Goal: Task Accomplishment & Management: Manage account settings

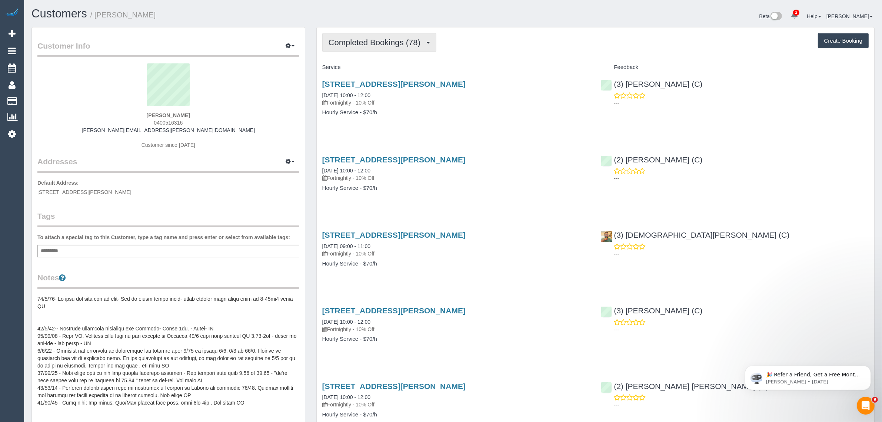
click at [367, 47] on button "Completed Bookings (78)" at bounding box center [379, 42] width 114 height 19
click at [360, 67] on link "Upcoming Bookings (11)" at bounding box center [363, 69] width 80 height 10
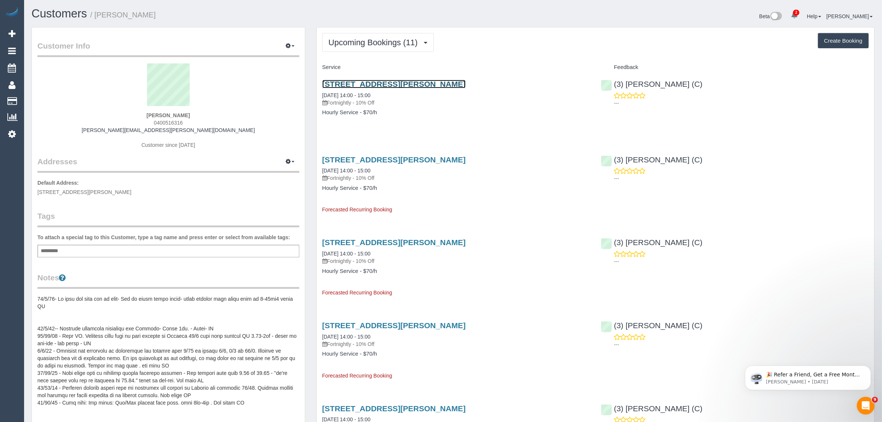
click at [386, 81] on link "30 Claude Street, Northcote, VIC 3070" at bounding box center [393, 84] width 143 height 9
click at [370, 38] on span "Upcoming Bookings (11)" at bounding box center [375, 42] width 93 height 9
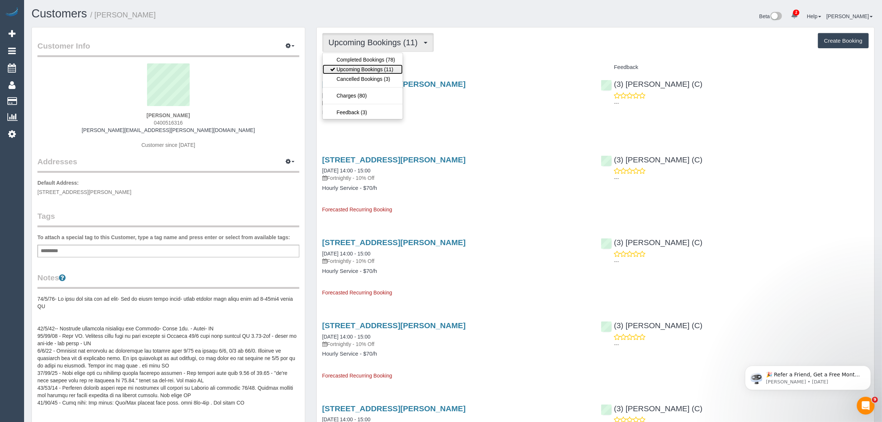
drag, startPoint x: 368, startPoint y: 70, endPoint x: 436, endPoint y: 83, distance: 68.9
click at [368, 70] on link "Upcoming Bookings (11)" at bounding box center [363, 69] width 80 height 10
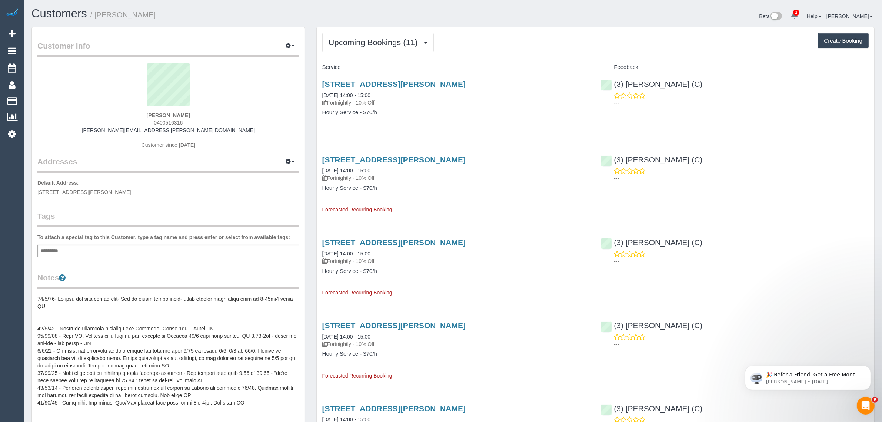
click at [374, 42] on span "Upcoming Bookings (11)" at bounding box center [375, 42] width 93 height 9
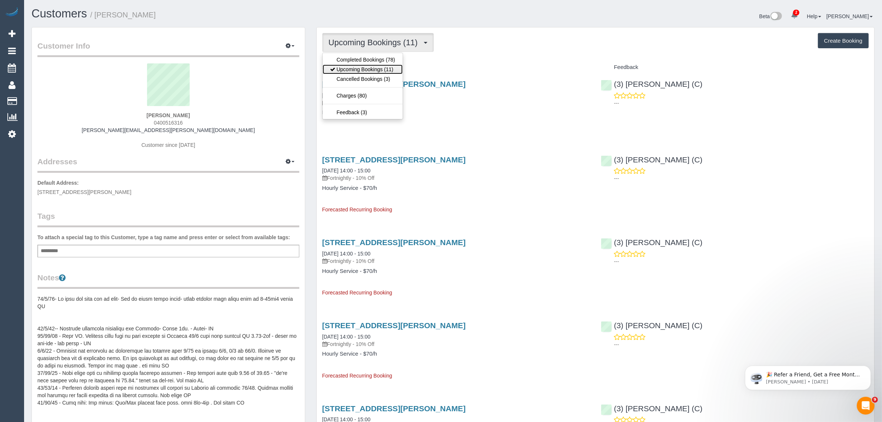
click at [367, 66] on link "Upcoming Bookings (11)" at bounding box center [363, 69] width 80 height 10
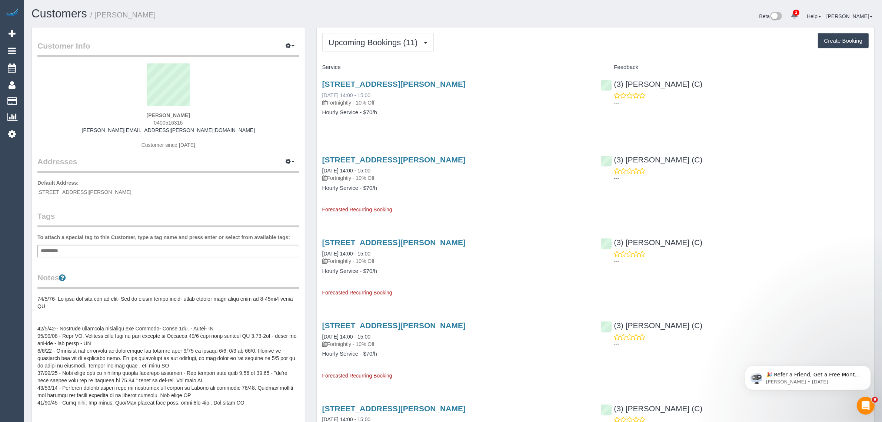
drag, startPoint x: 320, startPoint y: 91, endPoint x: 348, endPoint y: 94, distance: 28.7
click at [348, 94] on div "30 Claude Street, Northcote, VIC 3070 05/09/2025 14:00 - 15:00 Fortnightly - 10…" at bounding box center [456, 101] width 279 height 57
copy link "05/09/2025"
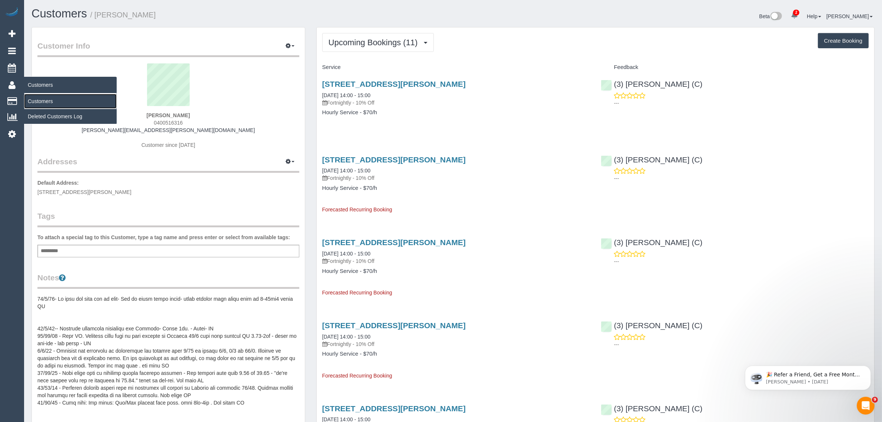
click at [37, 99] on link "Customers" at bounding box center [70, 101] width 93 height 15
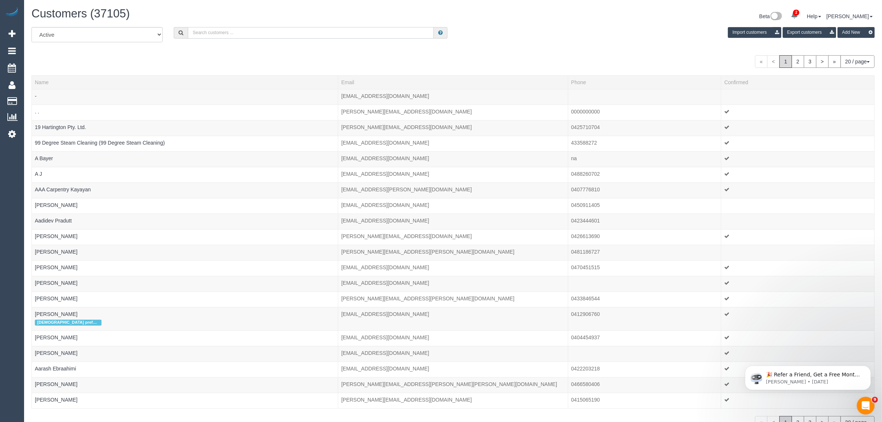
click at [240, 29] on input "text" at bounding box center [311, 32] width 246 height 11
paste input "Danyal Ali (C) - MTC Cleaner"
type input "Danyal Ali (C) - MTC Cleaner"
click at [284, 34] on input "Danyal Ali (C) - MTC Cleaner" at bounding box center [311, 32] width 246 height 11
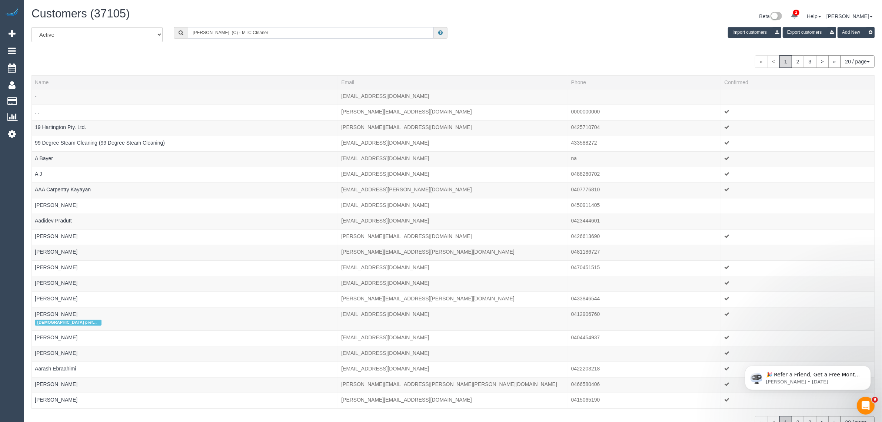
click at [284, 34] on input "Danyal Ali (C) - MTC Cleaner" at bounding box center [311, 32] width 246 height 11
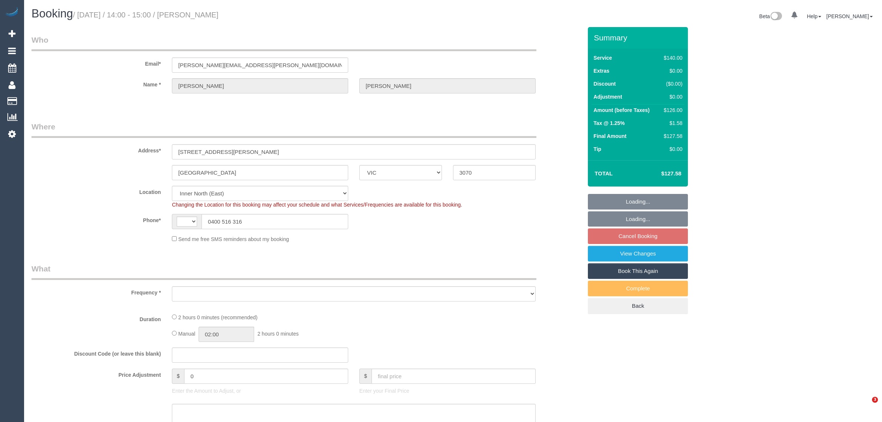
select select "VIC"
select select "string:stripe-pm_1KVOZn2GScqysDRV6FMvXMhg"
select select "number:28"
select select "number:14"
select select "number:19"
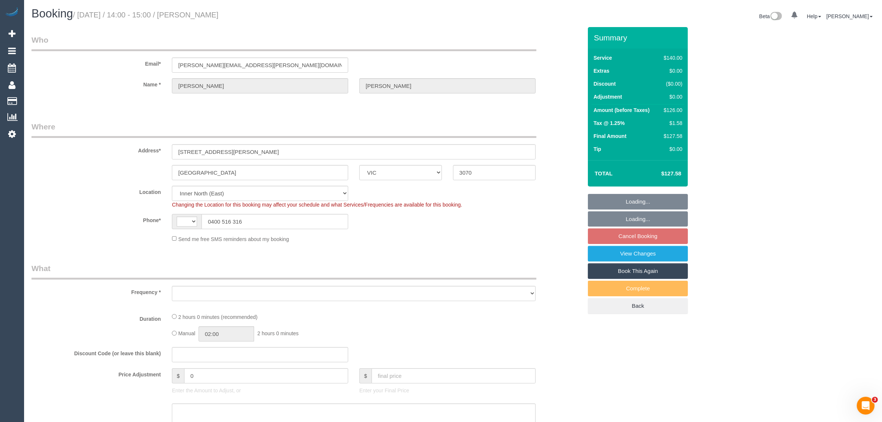
select select "number:24"
select select "number:34"
select select "number:11"
select select "string:AU"
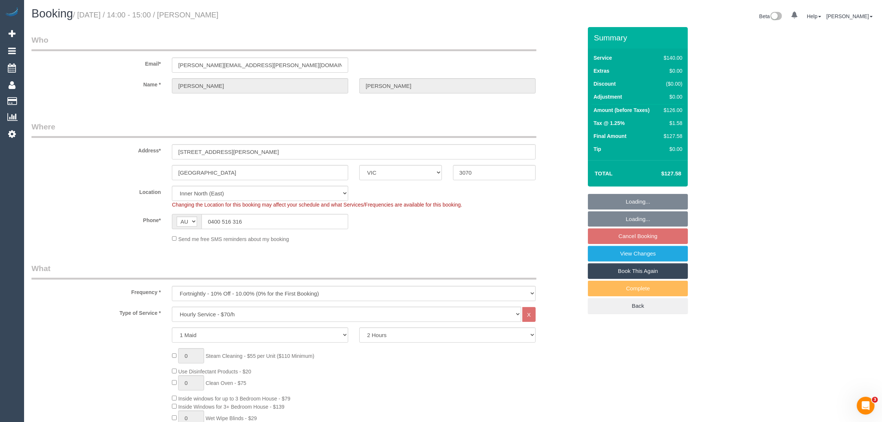
select select "object:1662"
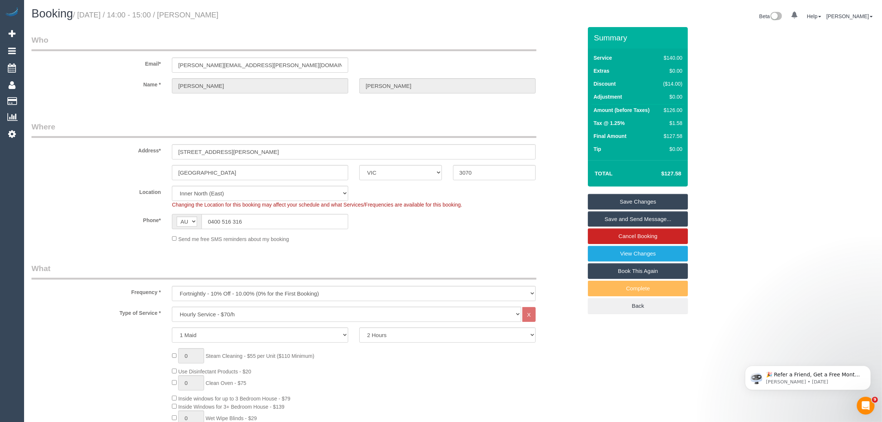
click at [560, 175] on div "Northcote ACT NSW NT QLD SA TAS VIC WA 3070" at bounding box center [307, 172] width 562 height 15
click at [621, 236] on link "Cancel Booking" at bounding box center [638, 236] width 100 height 16
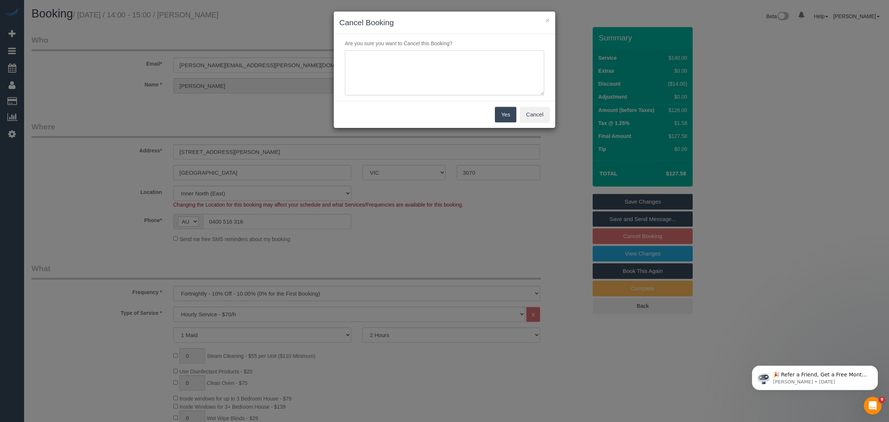
click at [443, 90] on textarea at bounding box center [444, 72] width 199 height 45
type textarea "Customer wants to skip via txt - KA"
click at [504, 118] on button "Yes" at bounding box center [505, 115] width 21 height 16
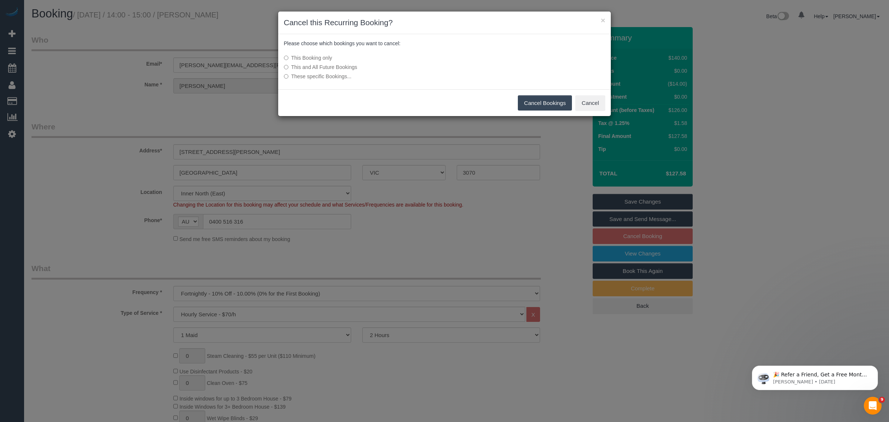
click at [543, 104] on button "Cancel Bookings" at bounding box center [545, 103] width 54 height 16
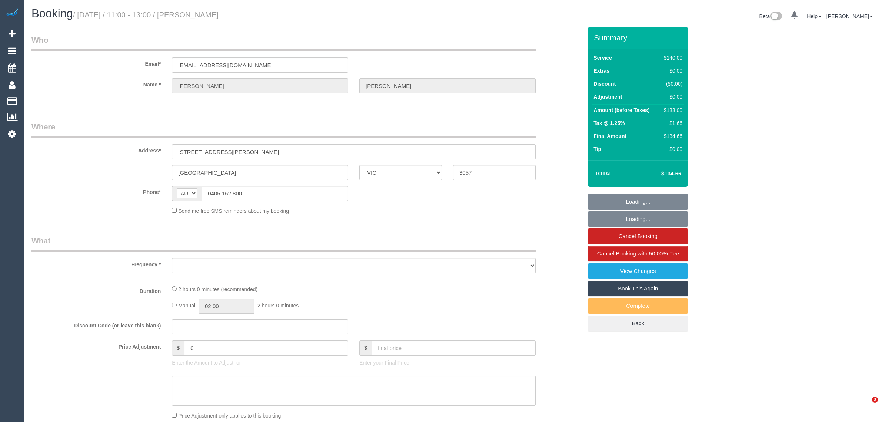
select select "VIC"
select select "number:27"
select select "number:14"
select select "number:19"
select select "number:22"
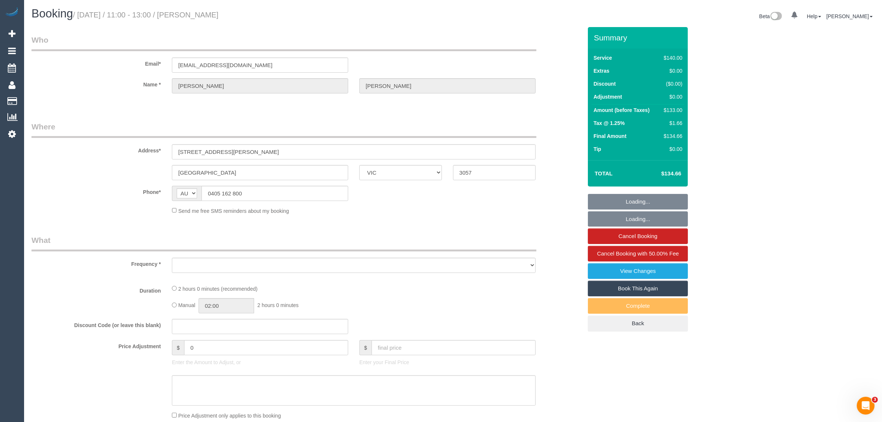
select select "number:34"
select select "number:13"
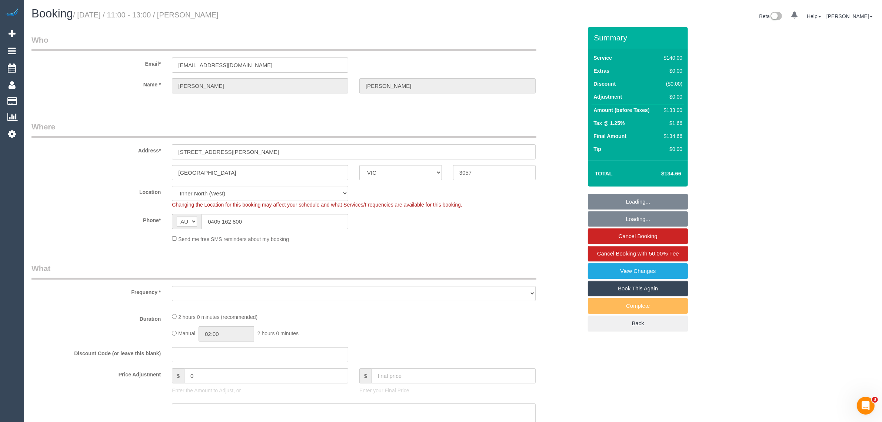
select select "object:719"
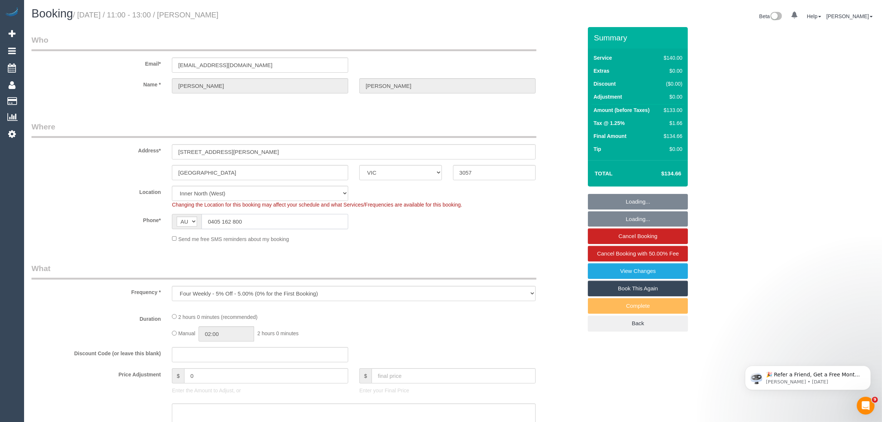
click at [271, 218] on input "0405 162 800" at bounding box center [274, 221] width 147 height 15
select select "string:stripe-pm_1Pvp3n2GScqysDRVR0mQI4xS"
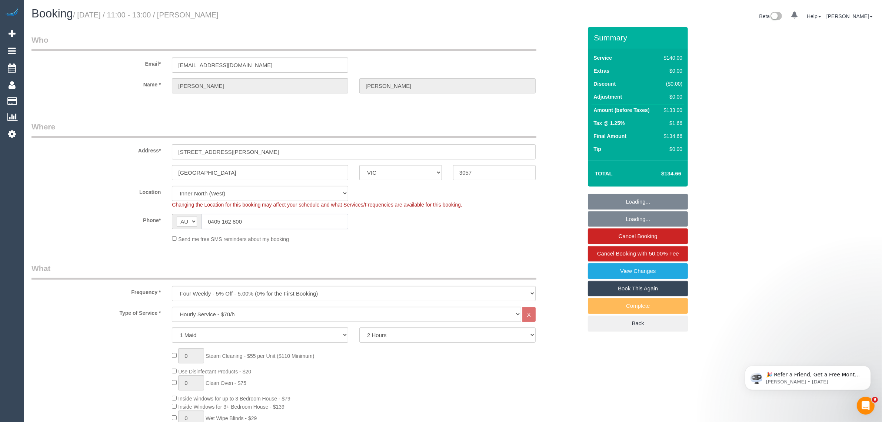
select select "object:1775"
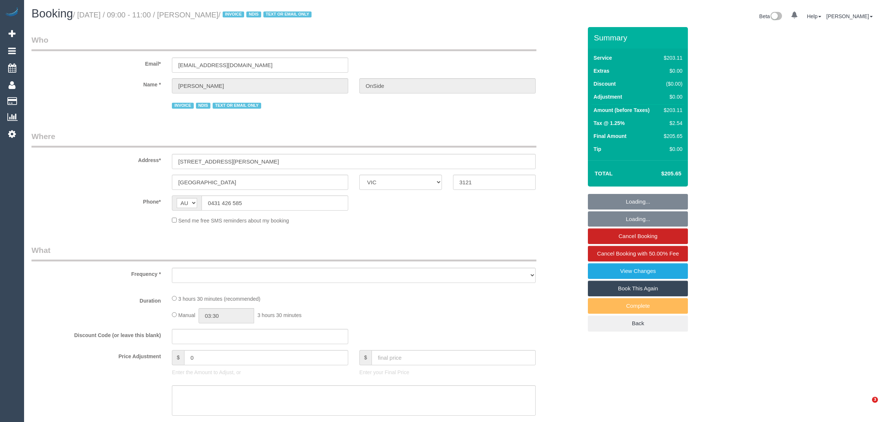
select select "VIC"
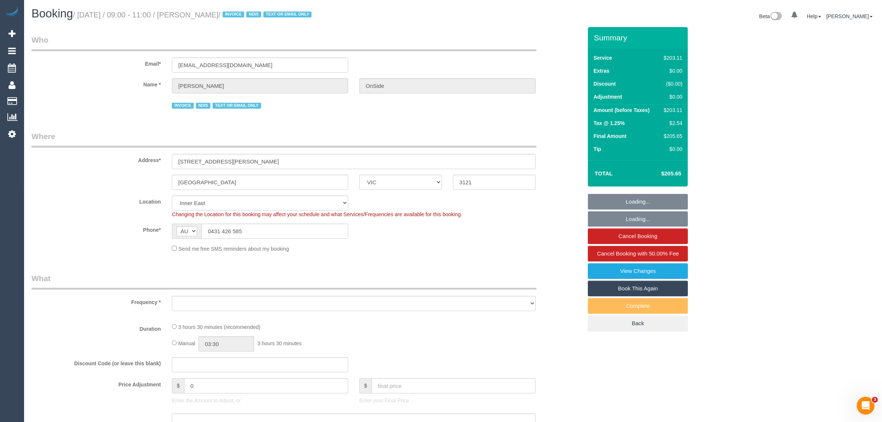
select select "object:535"
select select "210"
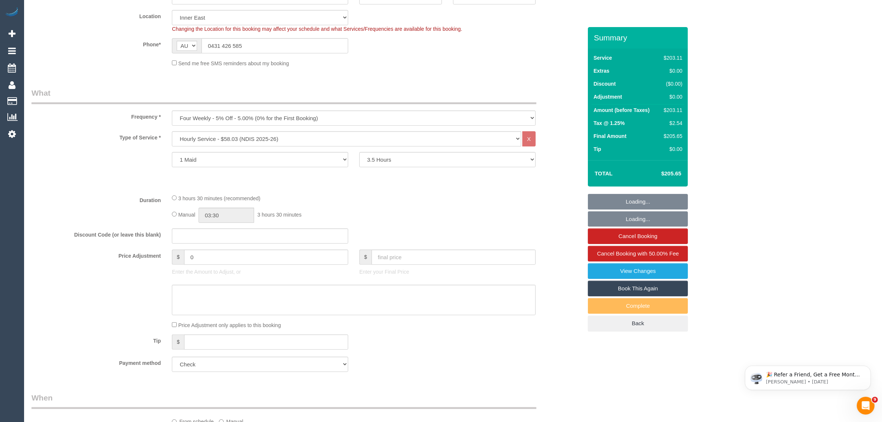
select select "object:613"
select select "number:28"
select select "number:14"
select select "number:19"
select select "number:36"
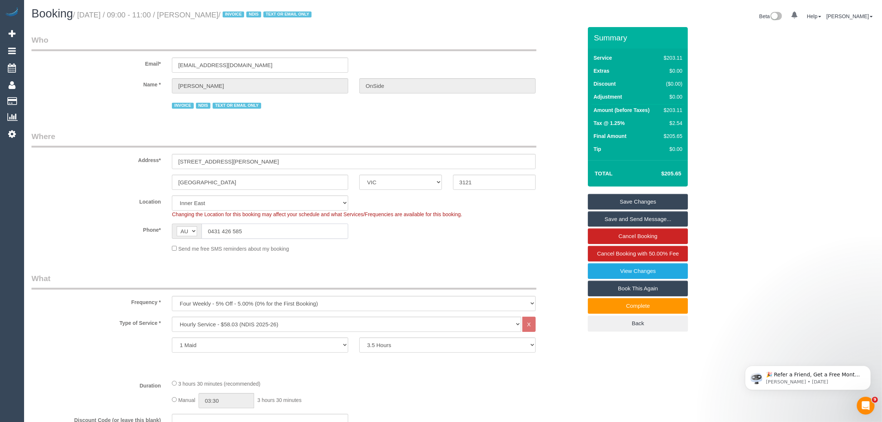
click at [291, 230] on input "0431 426 585" at bounding box center [274, 230] width 147 height 15
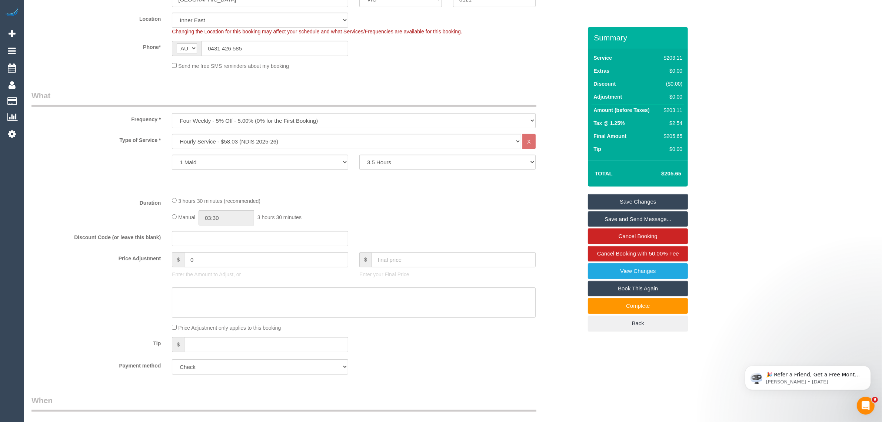
scroll to position [185, 0]
drag, startPoint x: 432, startPoint y: 157, endPoint x: 421, endPoint y: 166, distance: 13.9
click at [432, 157] on select "2 Hours 2.5 Hours 3 Hours 3.5 Hours 4 Hours 4.5 Hours 5 Hours 5.5 Hours 6 Hours…" at bounding box center [447, 159] width 176 height 15
select select "120"
click at [359, 152] on select "2 Hours 2.5 Hours 3 Hours 3.5 Hours 4 Hours 4.5 Hours 5 Hours 5.5 Hours 6 Hours…" at bounding box center [447, 159] width 176 height 15
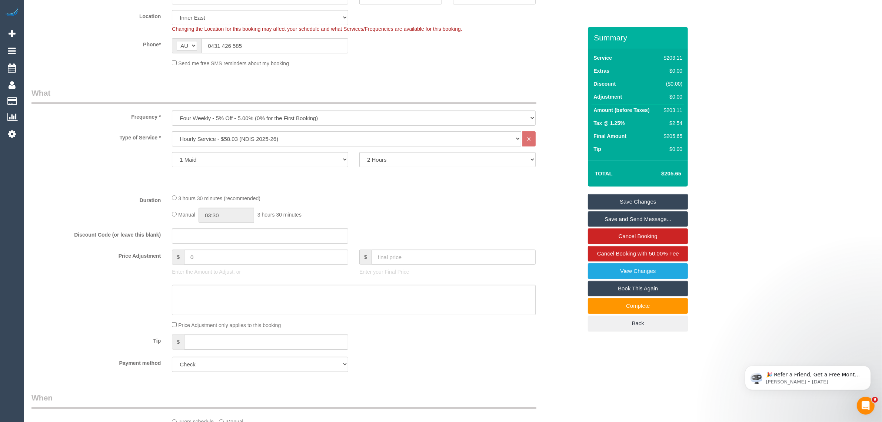
click at [397, 183] on div "Type of Service * Hourly Service - $70/h Hourly Service - $65/h Hourly Service …" at bounding box center [306, 159] width 551 height 57
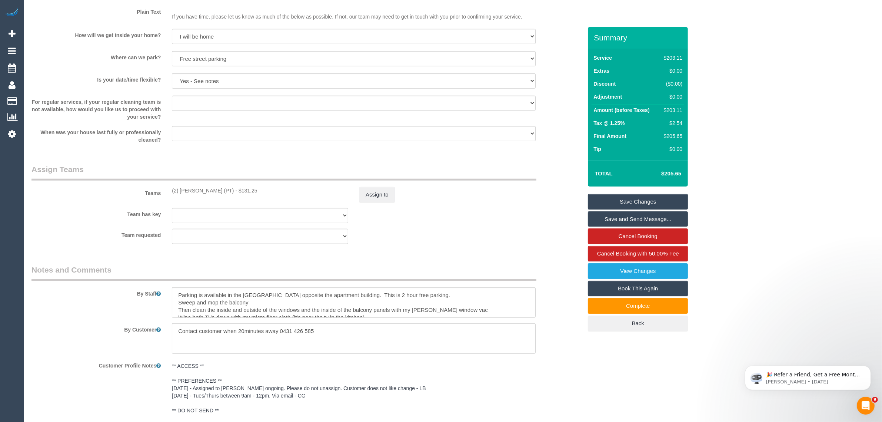
scroll to position [906, 0]
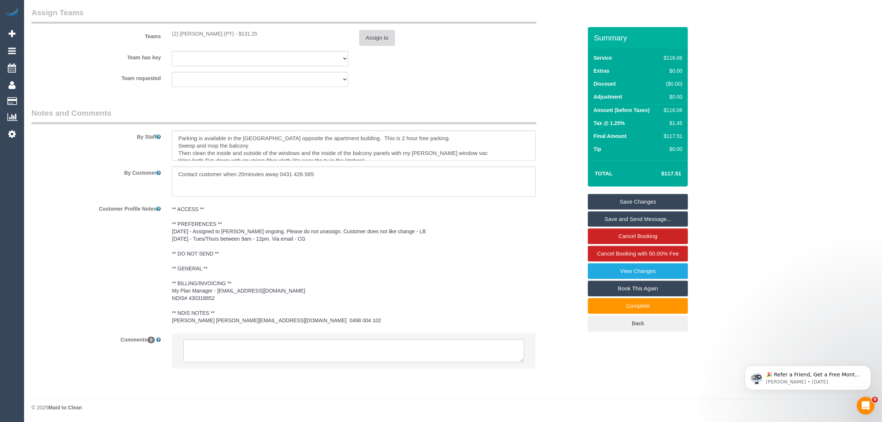
click at [370, 39] on button "Assign to" at bounding box center [377, 38] width 36 height 16
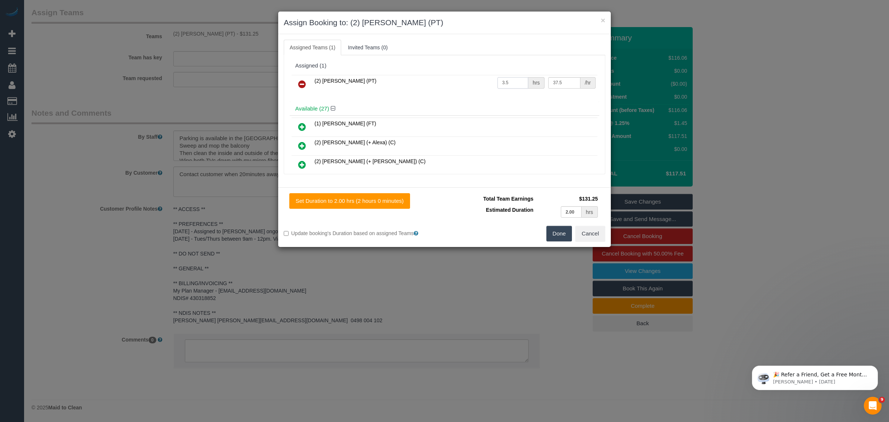
drag, startPoint x: 512, startPoint y: 82, endPoint x: 493, endPoint y: 81, distance: 19.7
click at [497, 81] on input "3.5" at bounding box center [512, 82] width 31 height 11
type input "2"
click at [558, 230] on button "Done" at bounding box center [559, 234] width 26 height 16
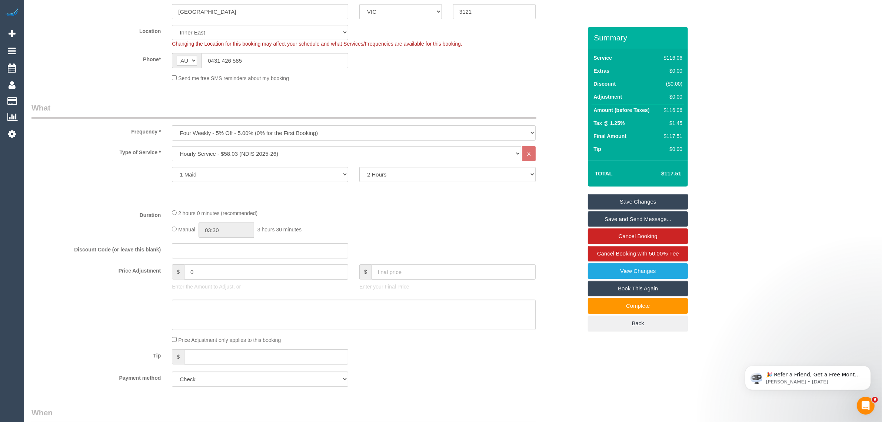
scroll to position [165, 0]
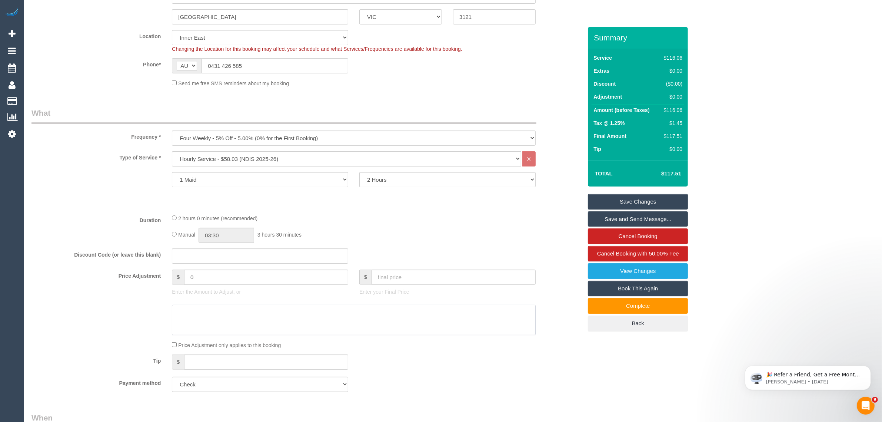
click at [327, 316] on textarea at bounding box center [354, 319] width 364 height 30
type textarea "changed hrs to 2"
type textarea "updated booking hrs to 2 via call - KA"
click at [154, 310] on div at bounding box center [307, 319] width 562 height 30
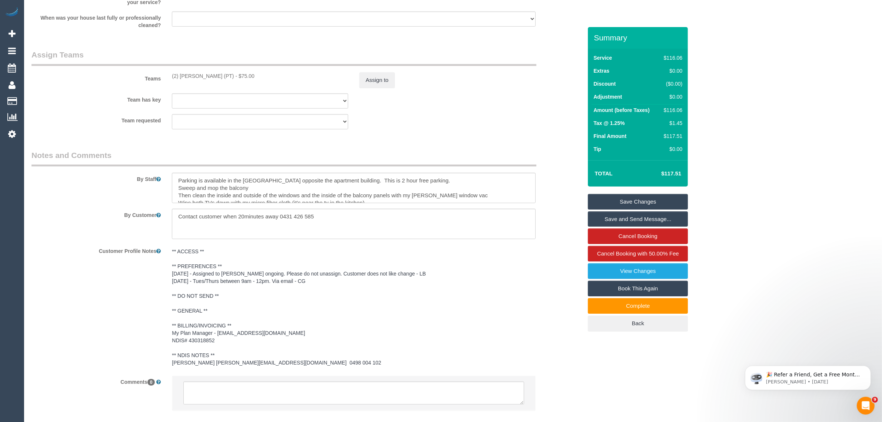
scroll to position [906, 0]
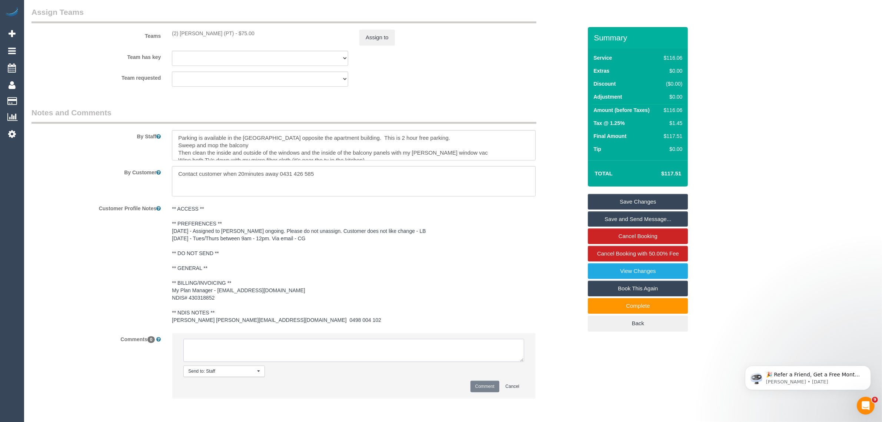
click at [302, 356] on textarea at bounding box center [353, 350] width 341 height 23
paste textarea "updated booking hrs to 2 via call - KA"
type textarea "updated booking hrs to 2 via call - KA updated earnings to 2hrs"
click at [486, 385] on button "Comment" at bounding box center [484, 385] width 29 height 11
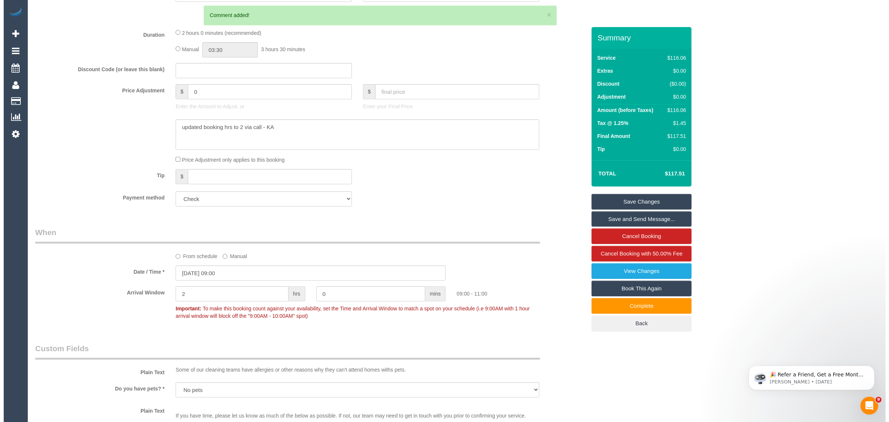
scroll to position [0, 0]
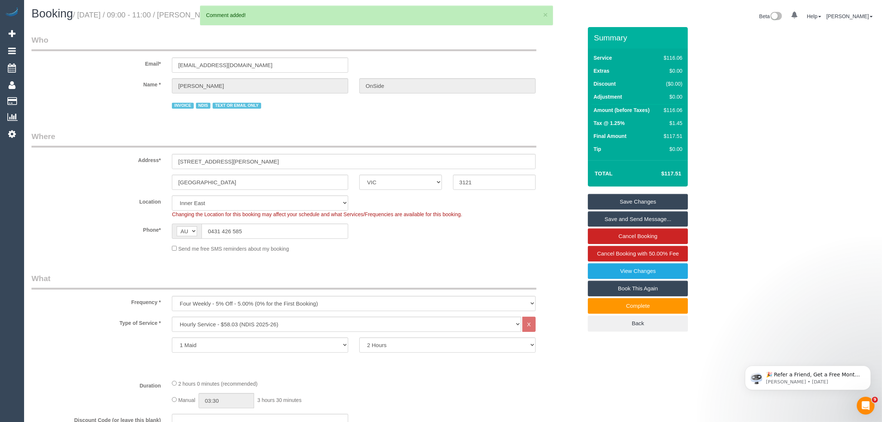
click at [603, 202] on link "Save Changes" at bounding box center [638, 202] width 100 height 16
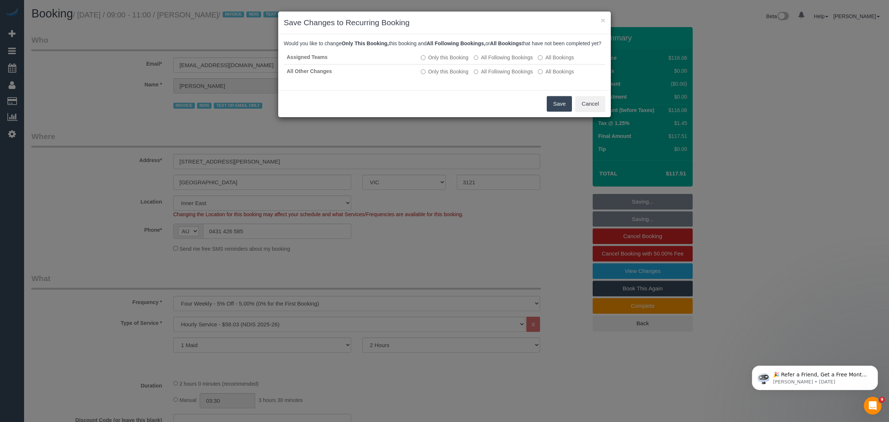
click at [560, 111] on button "Save" at bounding box center [559, 104] width 25 height 16
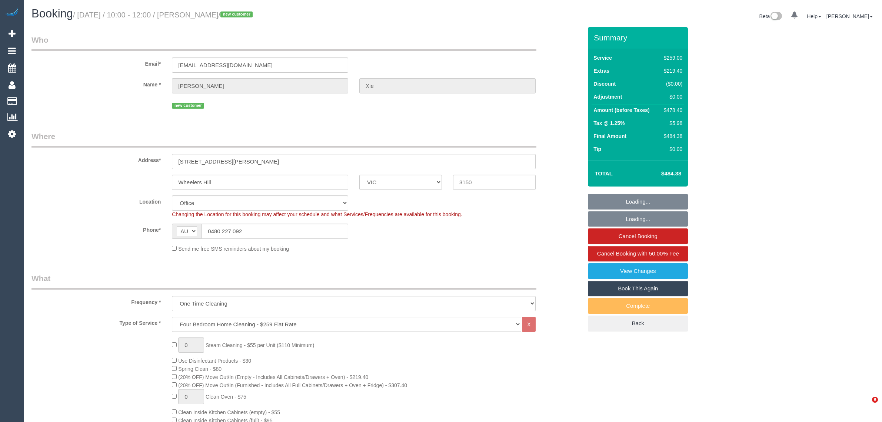
select select "VIC"
select select "number:28"
select select "number:14"
select select "number:19"
select select "number:24"
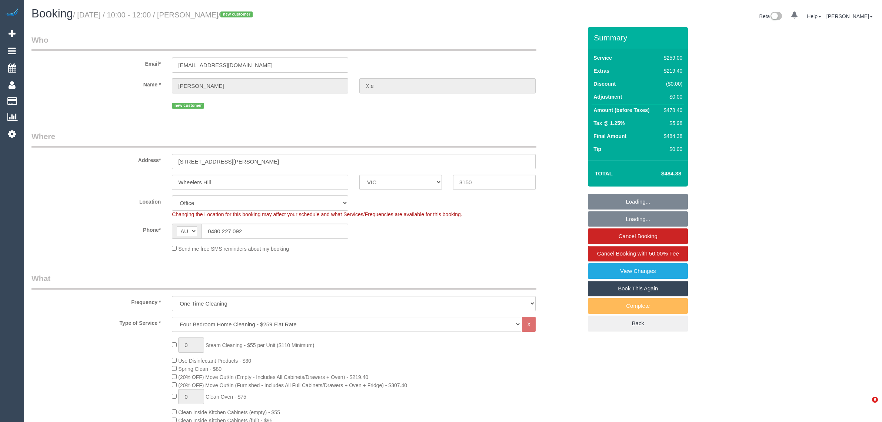
select select "object:2149"
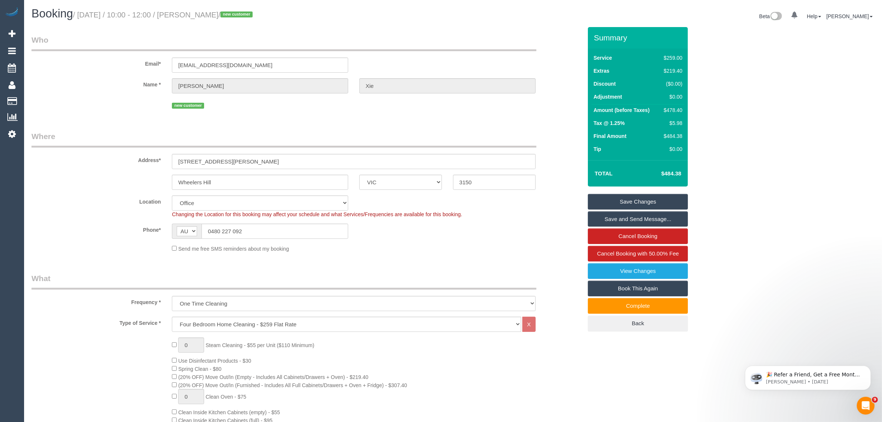
click at [295, 224] on input "0480 227 092" at bounding box center [274, 230] width 147 height 15
click at [482, 242] on sui-booking-location "Location Office City East (North) East (South) Inner East Inner North (East) In…" at bounding box center [306, 223] width 551 height 57
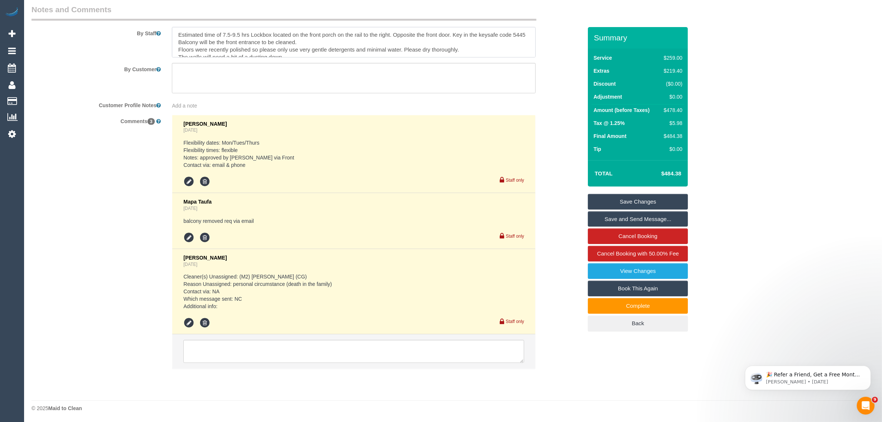
click at [241, 31] on textarea at bounding box center [354, 42] width 364 height 30
drag, startPoint x: 250, startPoint y: 31, endPoint x: 173, endPoint y: 23, distance: 77.8
click at [173, 23] on div "By Staff" at bounding box center [307, 30] width 562 height 53
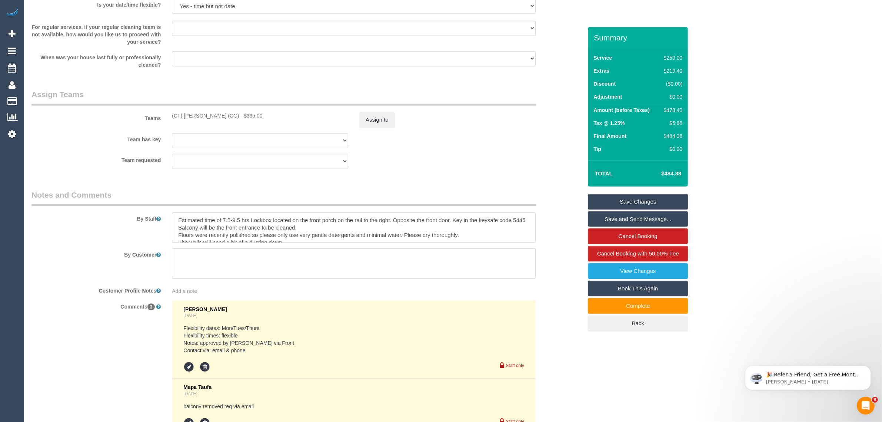
click at [582, 226] on div "By Staff" at bounding box center [307, 215] width 562 height 53
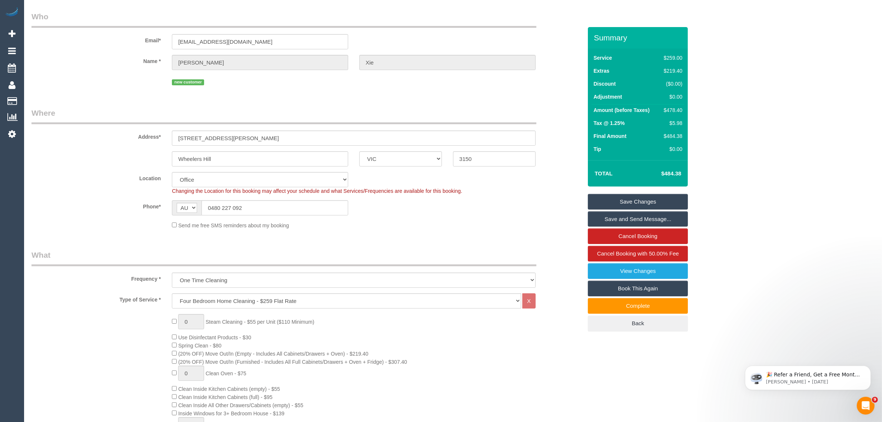
scroll to position [0, 0]
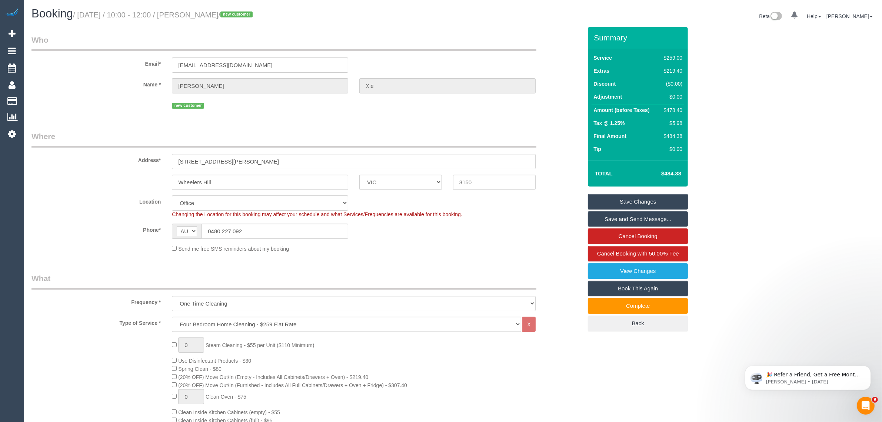
click at [23, 215] on div "0 Beta Your Notifications You have 0 alerts Add Booking Bookings Active Booking…" at bounding box center [12, 211] width 24 height 422
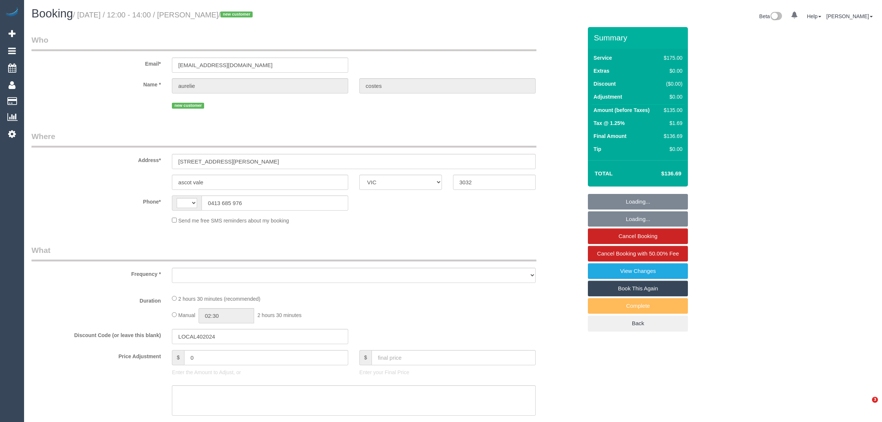
select select "VIC"
select select "string:AU"
select select "string:stripe-pm_1RvoTS2GScqysDRVnpVBW0O9"
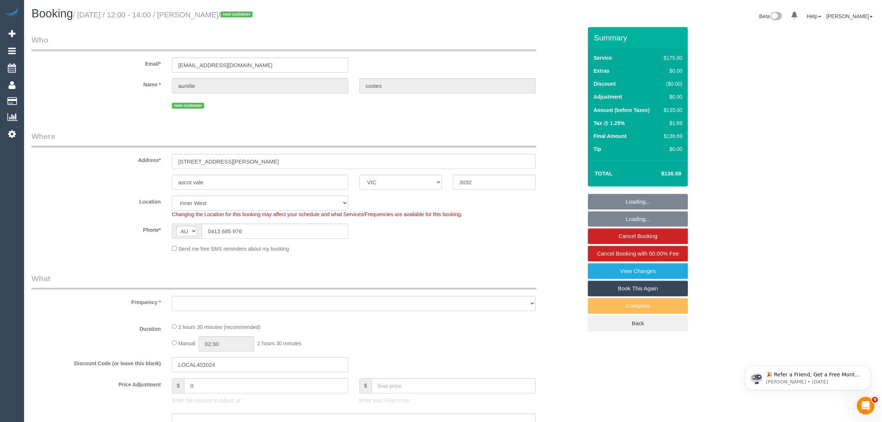
select select "object:585"
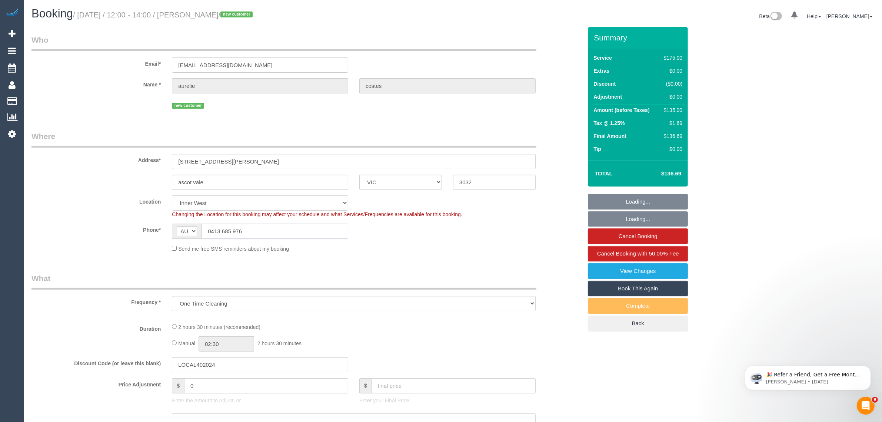
click at [276, 236] on input "0413 685 976" at bounding box center [274, 230] width 147 height 15
select select "150"
select select "number:28"
select select "number:14"
select select "number:19"
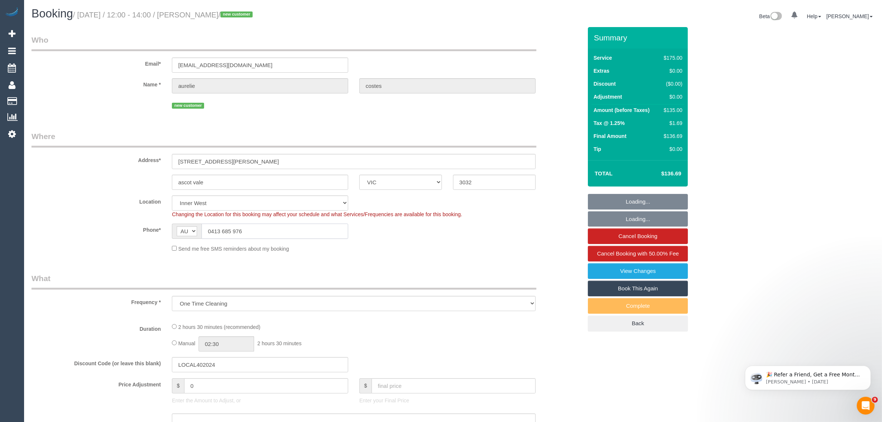
select select "number:22"
select select "number:11"
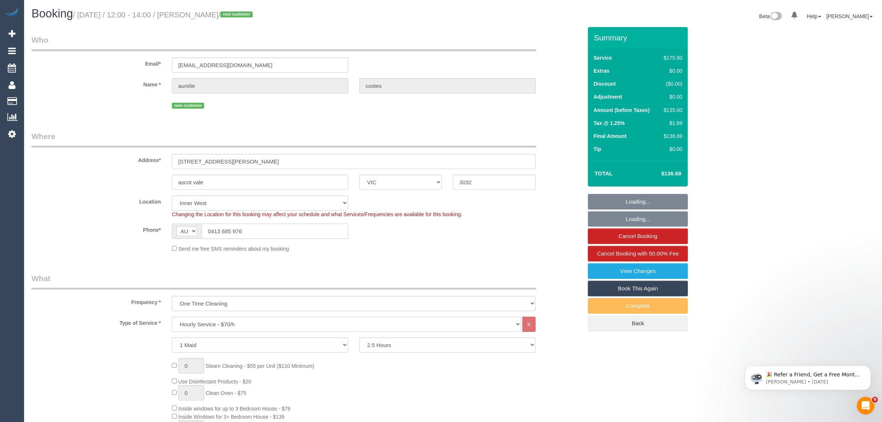
select select "object:1622"
